Goal: Information Seeking & Learning: Learn about a topic

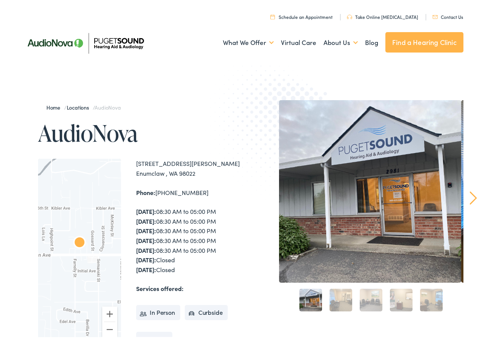
scroll to position [38, 0]
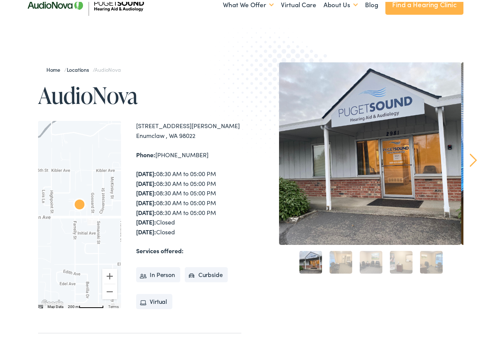
click at [148, 275] on li "In Person" at bounding box center [158, 272] width 44 height 15
click at [69, 236] on div at bounding box center [79, 212] width 83 height 187
click at [83, 244] on div at bounding box center [79, 212] width 83 height 187
click at [85, 164] on div at bounding box center [79, 212] width 83 height 187
click at [112, 274] on button "Zoom in" at bounding box center [109, 273] width 15 height 15
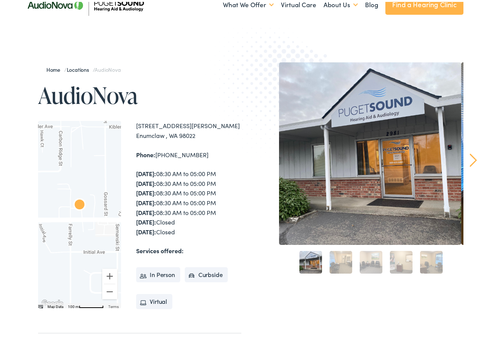
click at [89, 306] on div "Map Scale: 100 m per 62 pixels" at bounding box center [91, 304] width 25 height 3
drag, startPoint x: 97, startPoint y: 233, endPoint x: 103, endPoint y: 234, distance: 6.7
click at [103, 234] on div at bounding box center [79, 212] width 83 height 187
click at [52, 66] on link "Home" at bounding box center [55, 68] width 18 height 8
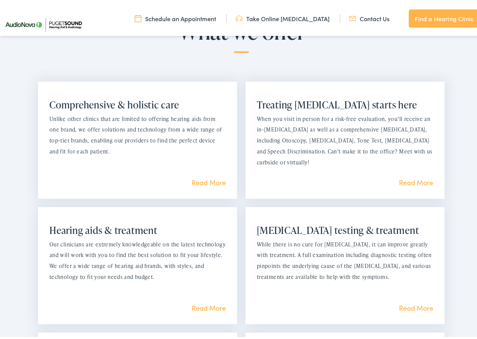
scroll to position [491, 0]
click at [202, 180] on link "Read More" at bounding box center [209, 180] width 34 height 9
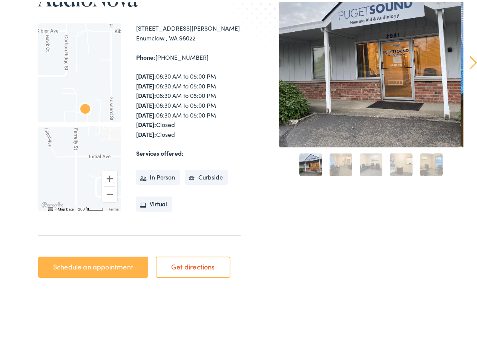
scroll to position [0, 0]
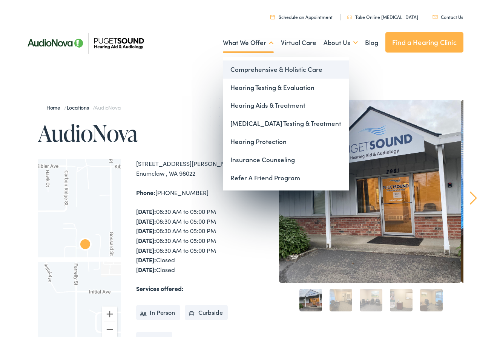
click at [246, 66] on link "Comprehensive & Holistic Care" at bounding box center [286, 68] width 126 height 18
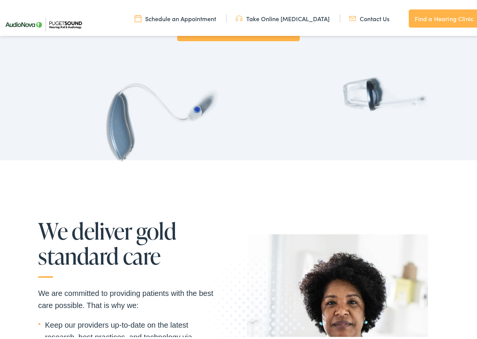
scroll to position [681, 0]
